Goal: Task Accomplishment & Management: Use online tool/utility

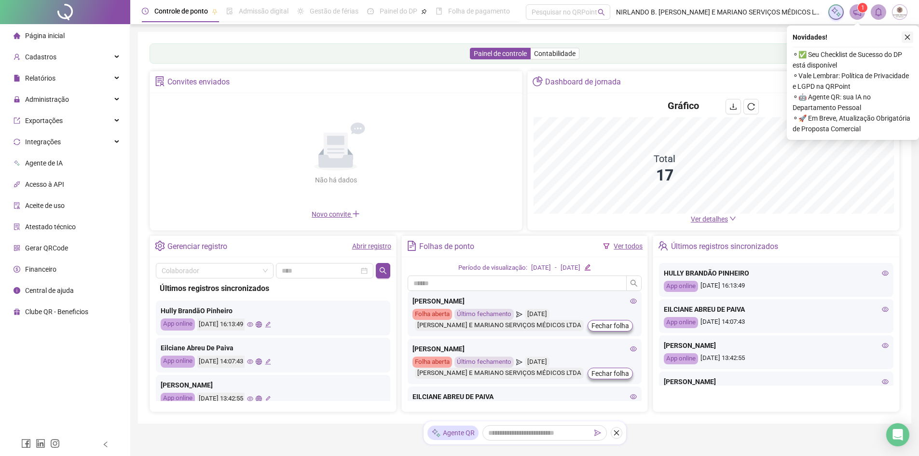
click at [909, 33] on button "button" at bounding box center [908, 37] width 12 height 12
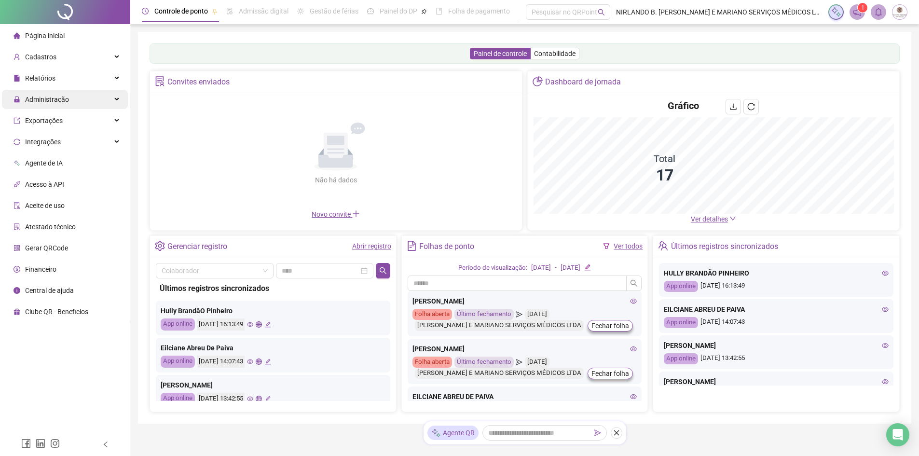
click at [63, 100] on span "Administração" at bounding box center [47, 100] width 44 height 8
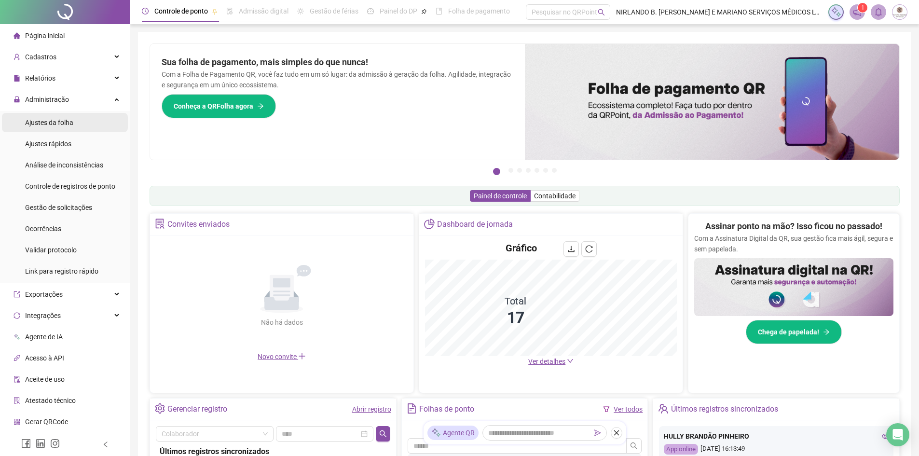
click at [68, 123] on span "Ajustes da folha" at bounding box center [49, 123] width 48 height 8
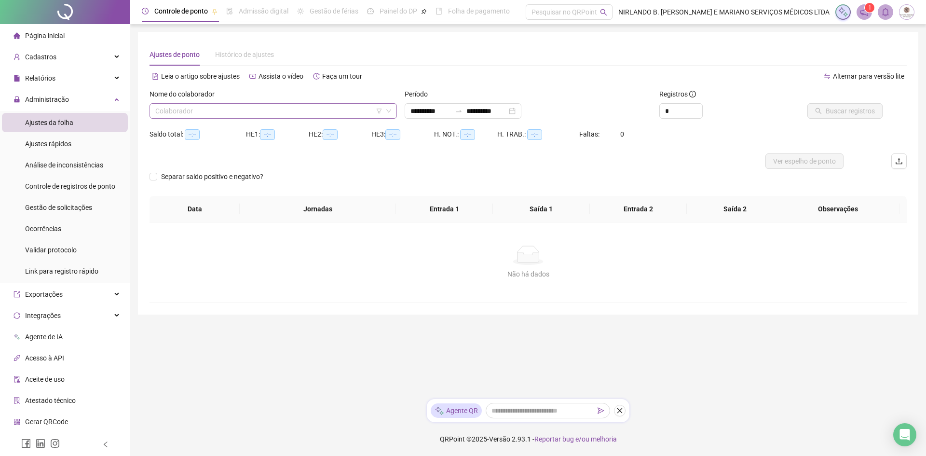
type input "**********"
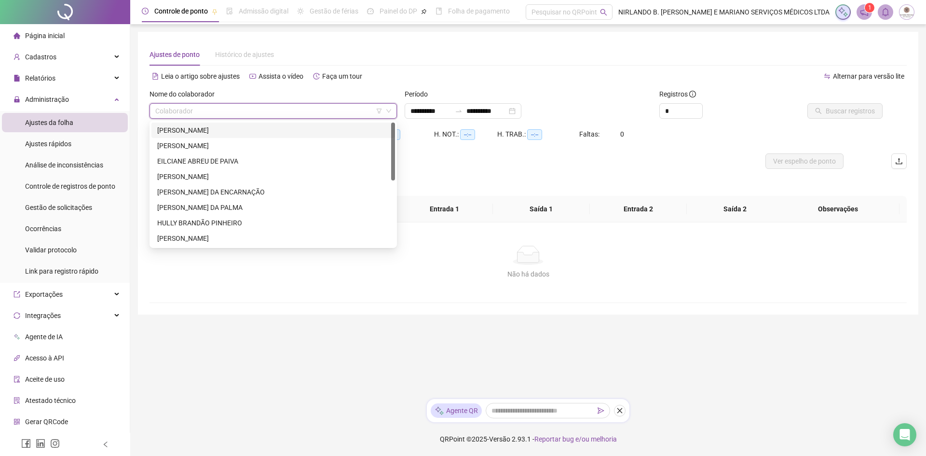
click at [230, 114] on input "search" at bounding box center [268, 111] width 227 height 14
click at [187, 175] on div "[PERSON_NAME]" at bounding box center [273, 176] width 232 height 11
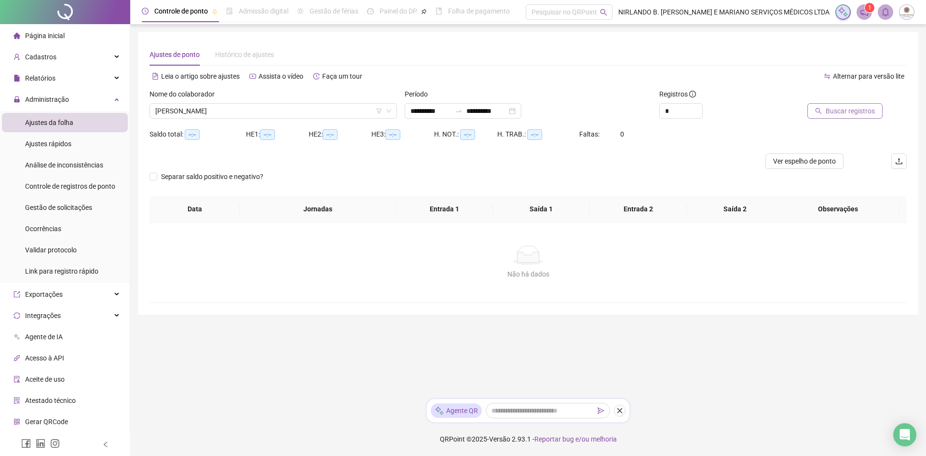
click at [841, 110] on span "Buscar registros" at bounding box center [850, 111] width 49 height 11
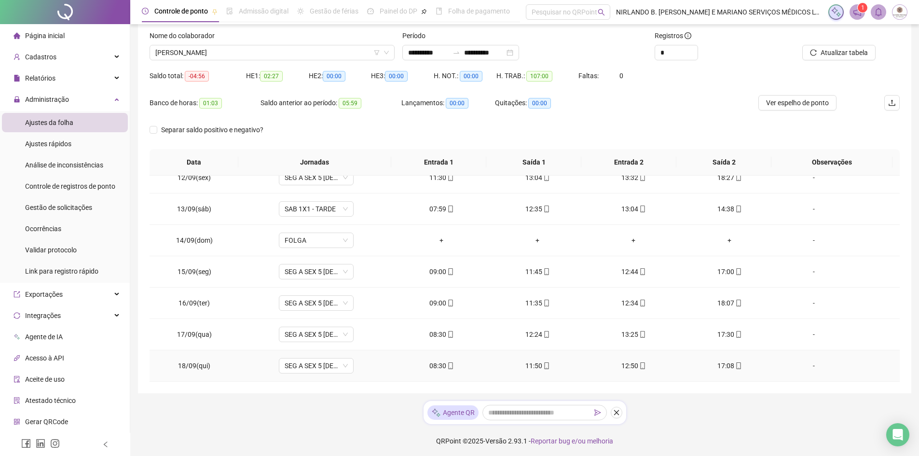
scroll to position [60, 0]
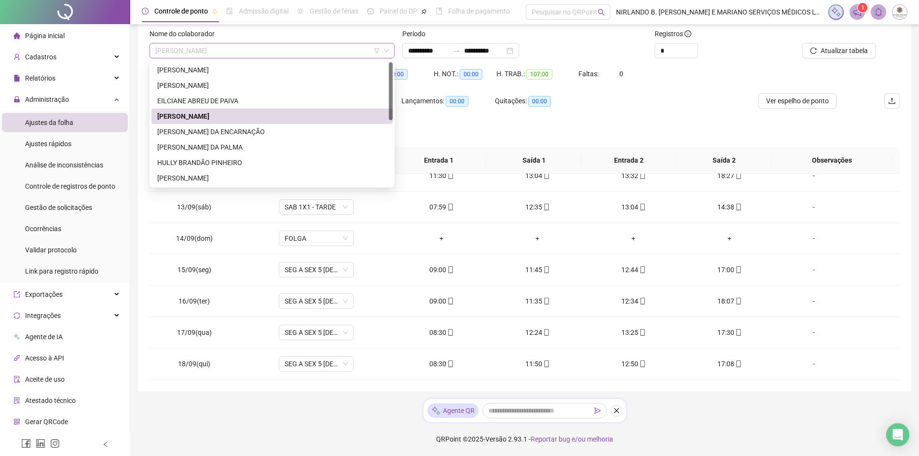
click at [334, 51] on span "[PERSON_NAME]" at bounding box center [271, 50] width 233 height 14
